Goal: Information Seeking & Learning: Check status

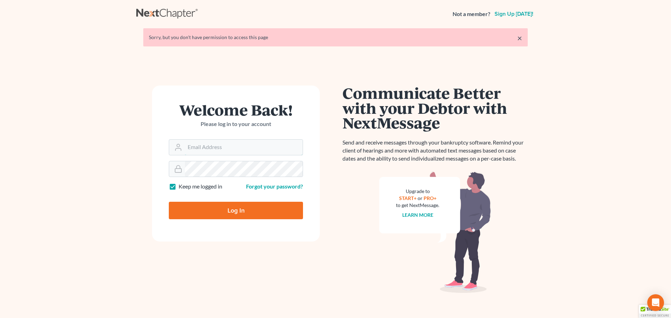
type input "[PERSON_NAME][EMAIL_ADDRESS][DOMAIN_NAME]"
click at [223, 217] on input "Log In" at bounding box center [236, 210] width 134 height 17
type input "Thinking..."
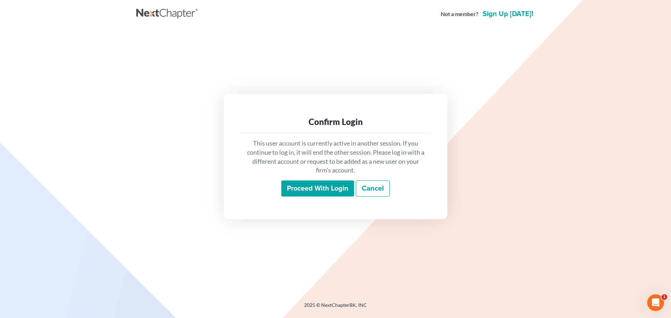
click at [301, 191] on input "Proceed with login" at bounding box center [317, 189] width 73 height 16
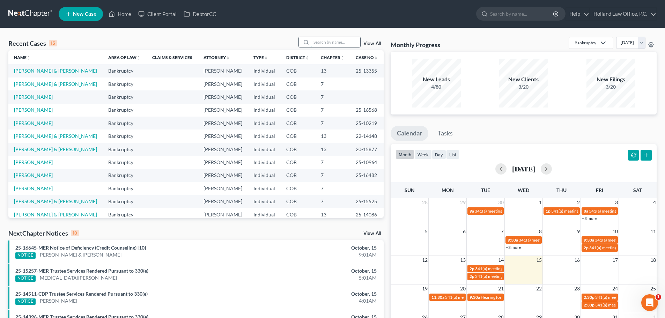
click at [324, 39] on input "search" at bounding box center [336, 42] width 49 height 10
type input "meyer"
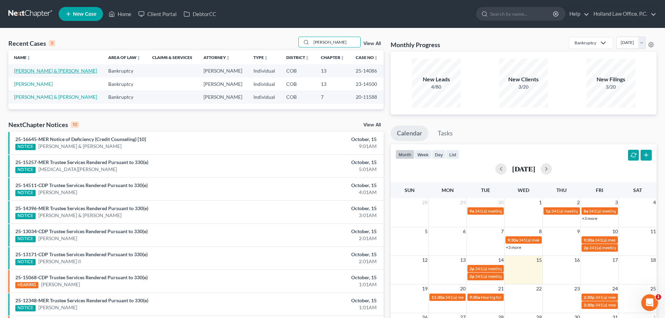
click at [29, 71] on link "[PERSON_NAME] & [PERSON_NAME]" at bounding box center [55, 71] width 83 height 6
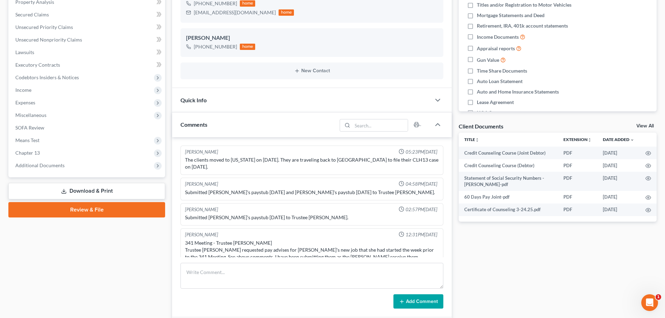
scroll to position [1, 0]
click at [36, 168] on span "Additional Documents" at bounding box center [87, 165] width 155 height 13
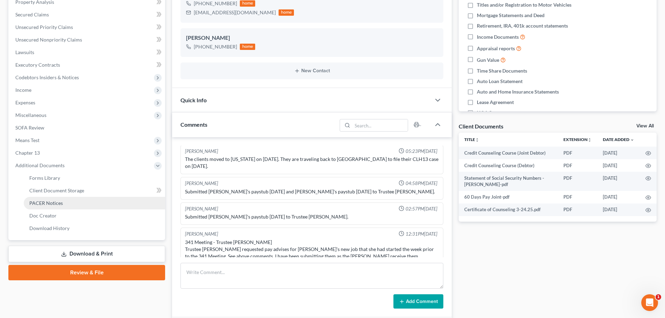
click at [40, 198] on link "PACER Notices" at bounding box center [94, 203] width 141 height 13
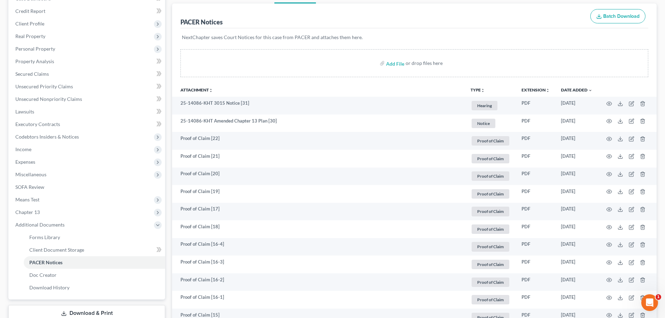
scroll to position [105, 0]
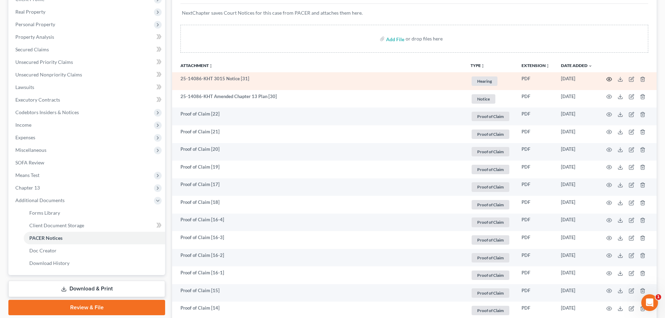
click at [610, 79] on circle "button" at bounding box center [609, 79] width 1 height 1
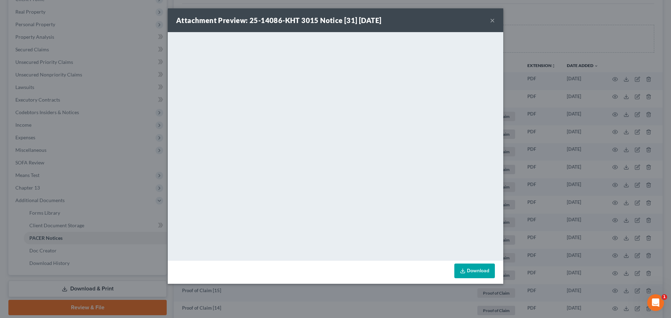
click at [490, 21] on button "×" at bounding box center [492, 20] width 5 height 8
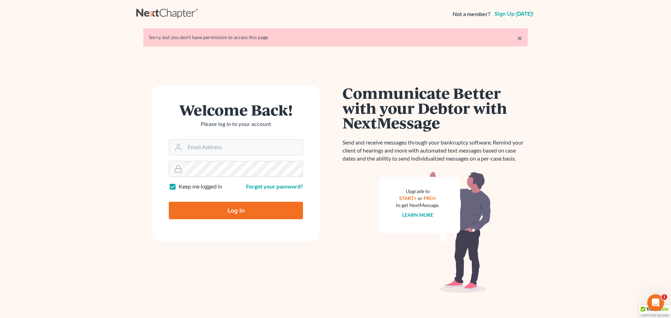
type input "[PERSON_NAME][EMAIL_ADDRESS][DOMAIN_NAME]"
click at [240, 211] on input "Log In" at bounding box center [236, 210] width 134 height 17
type input "Thinking..."
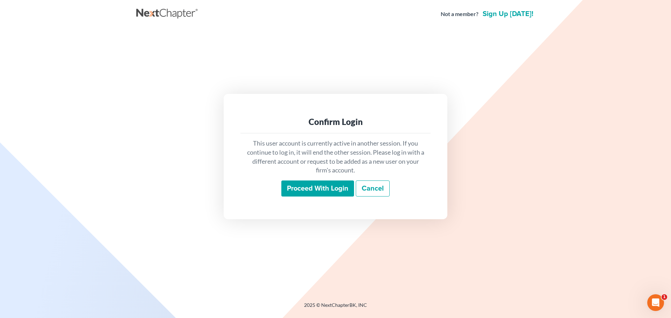
click at [295, 193] on input "Proceed with login" at bounding box center [317, 189] width 73 height 16
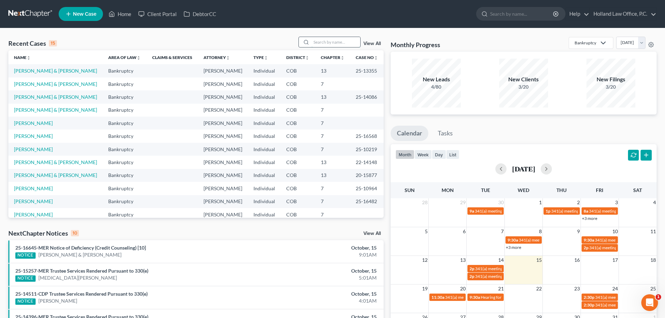
click at [331, 43] on input "search" at bounding box center [336, 42] width 49 height 10
click at [33, 72] on link "[PERSON_NAME] & [PERSON_NAME]" at bounding box center [55, 71] width 83 height 6
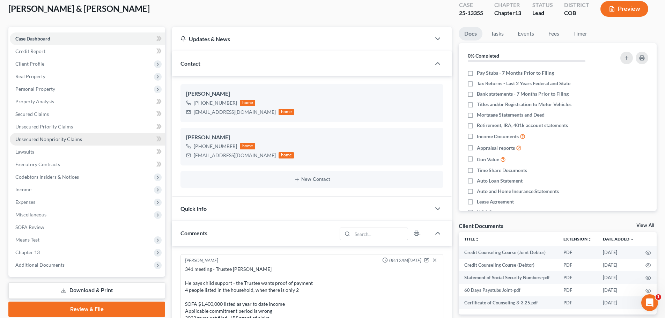
scroll to position [70, 0]
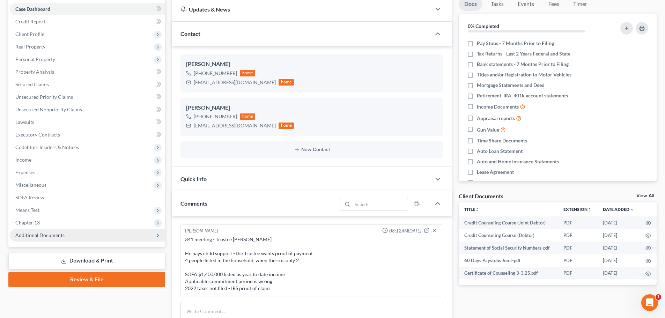
click at [49, 235] on span "Additional Documents" at bounding box center [39, 235] width 49 height 6
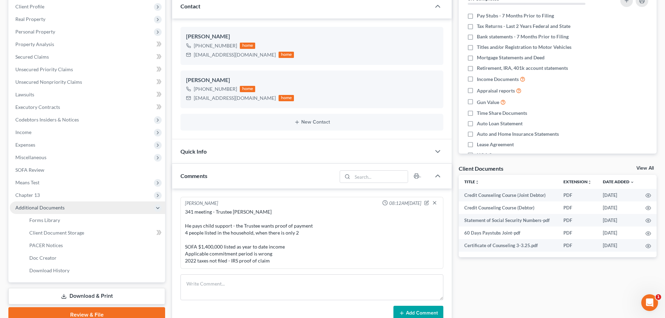
scroll to position [140, 0]
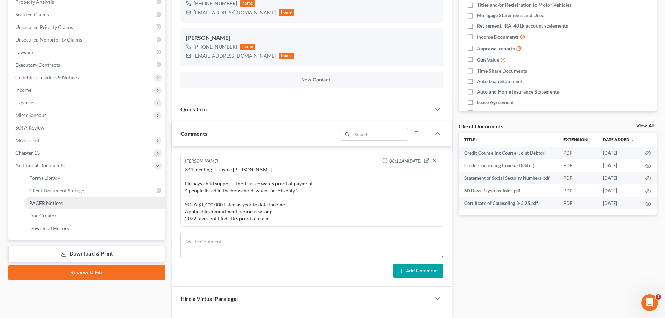
click at [43, 202] on span "PACER Notices" at bounding box center [46, 203] width 34 height 6
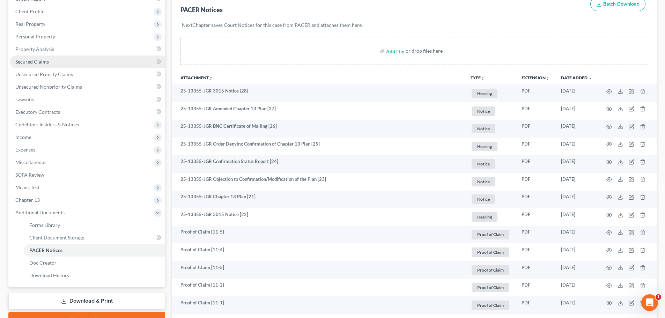
scroll to position [105, 0]
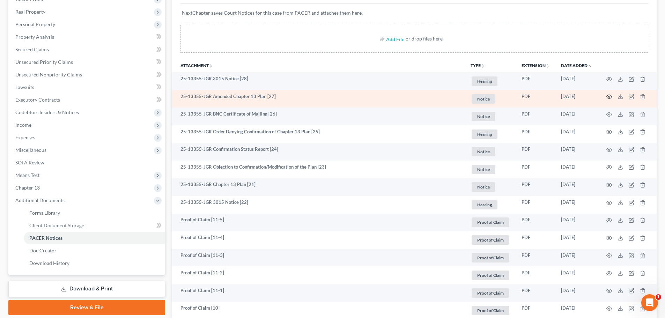
click at [608, 96] on icon "button" at bounding box center [610, 97] width 6 height 6
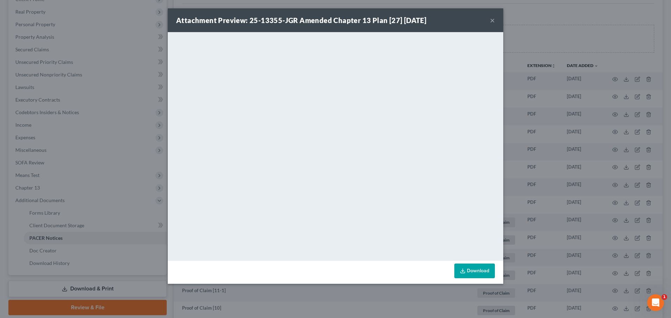
click at [492, 20] on button "×" at bounding box center [492, 20] width 5 height 8
